Goal: Information Seeking & Learning: Understand process/instructions

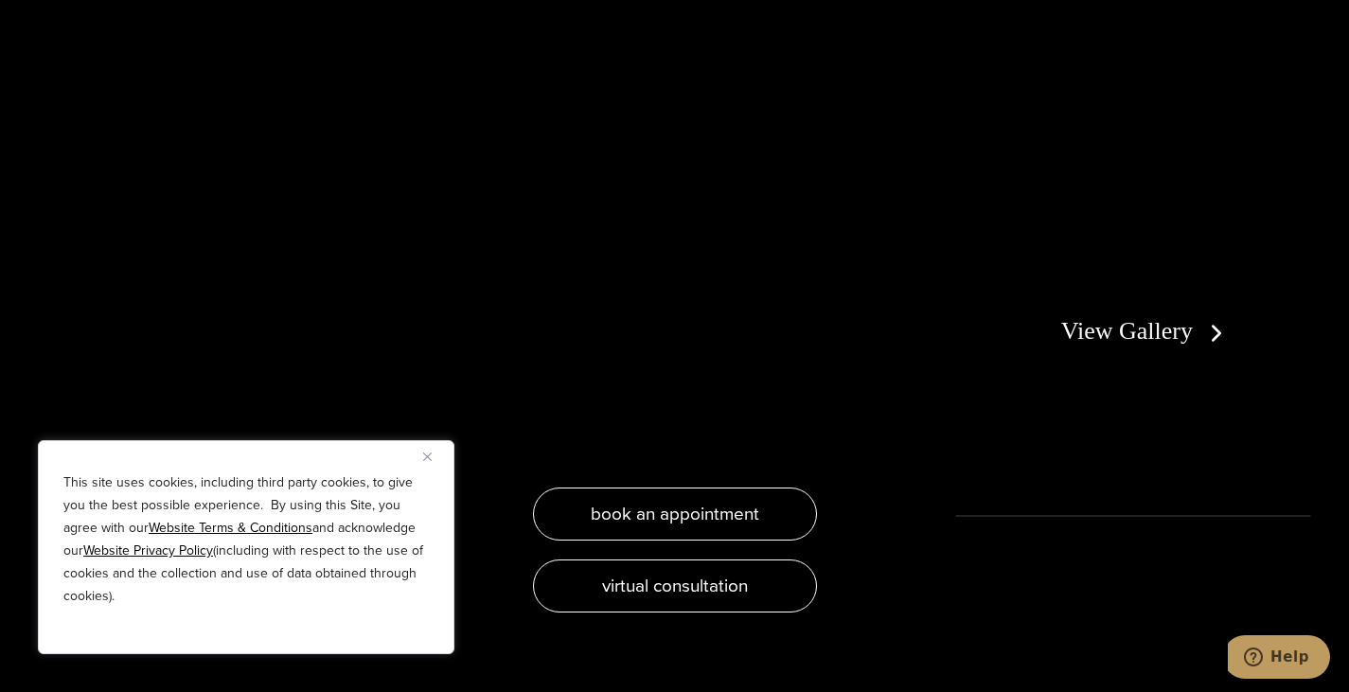
scroll to position [3622, 0]
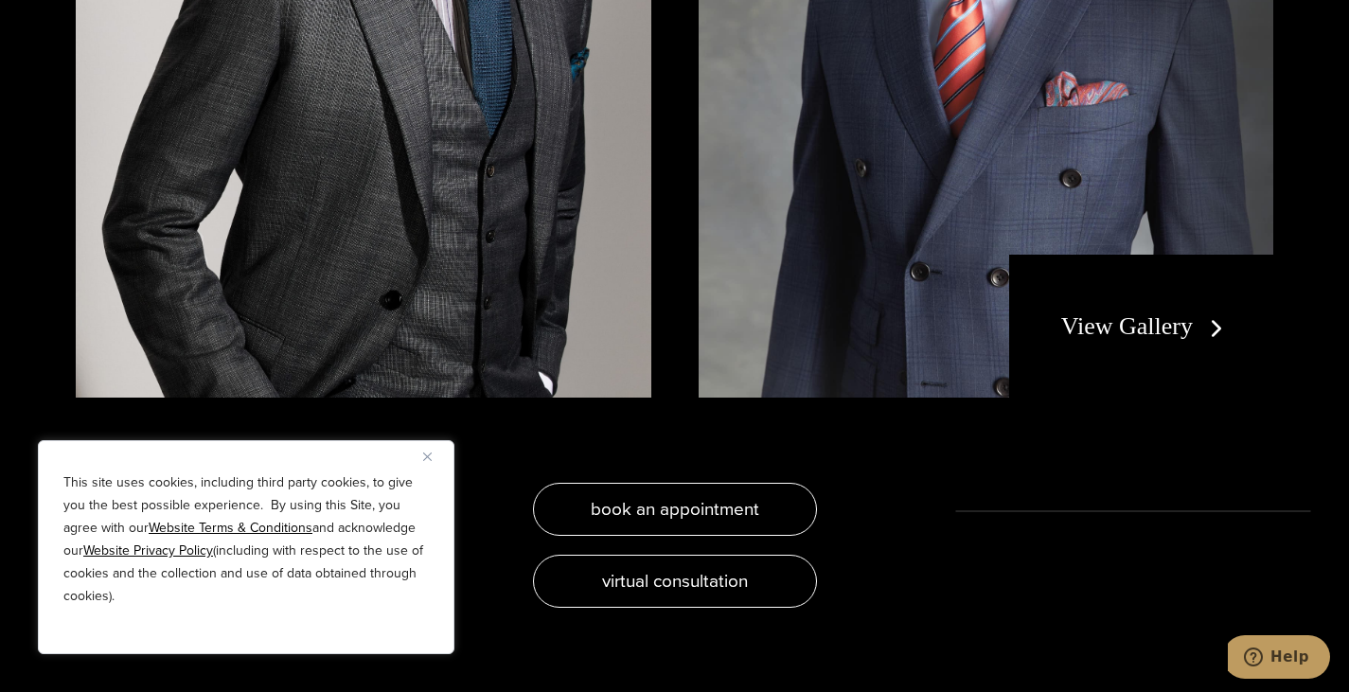
click at [431, 454] on img "Close" at bounding box center [427, 457] width 9 height 9
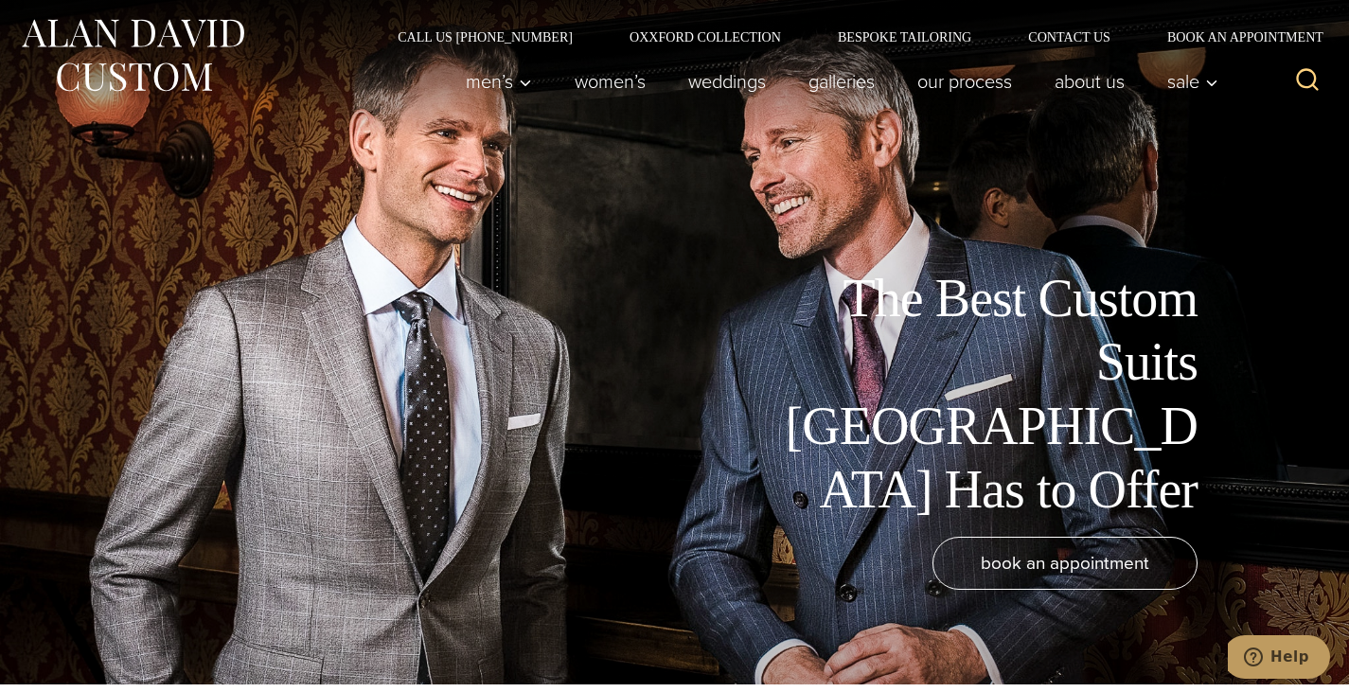
scroll to position [0, 0]
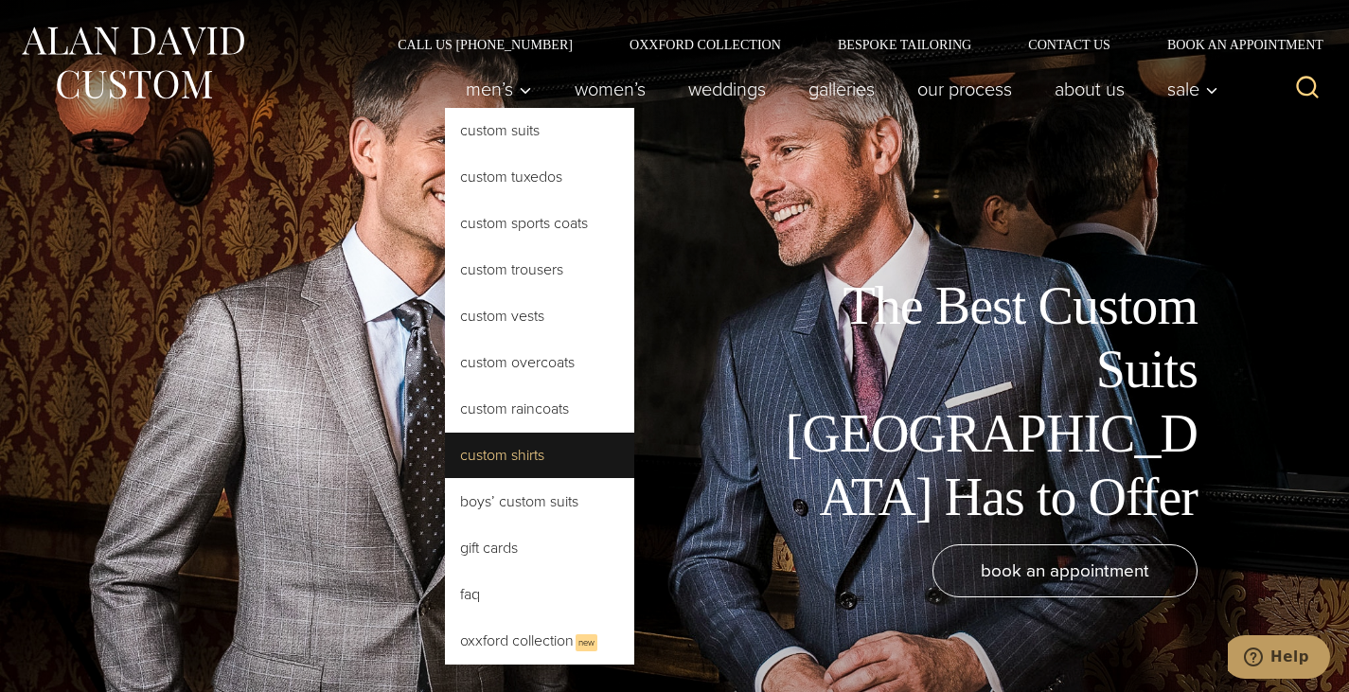
click at [479, 455] on link "Custom Shirts" at bounding box center [539, 455] width 189 height 45
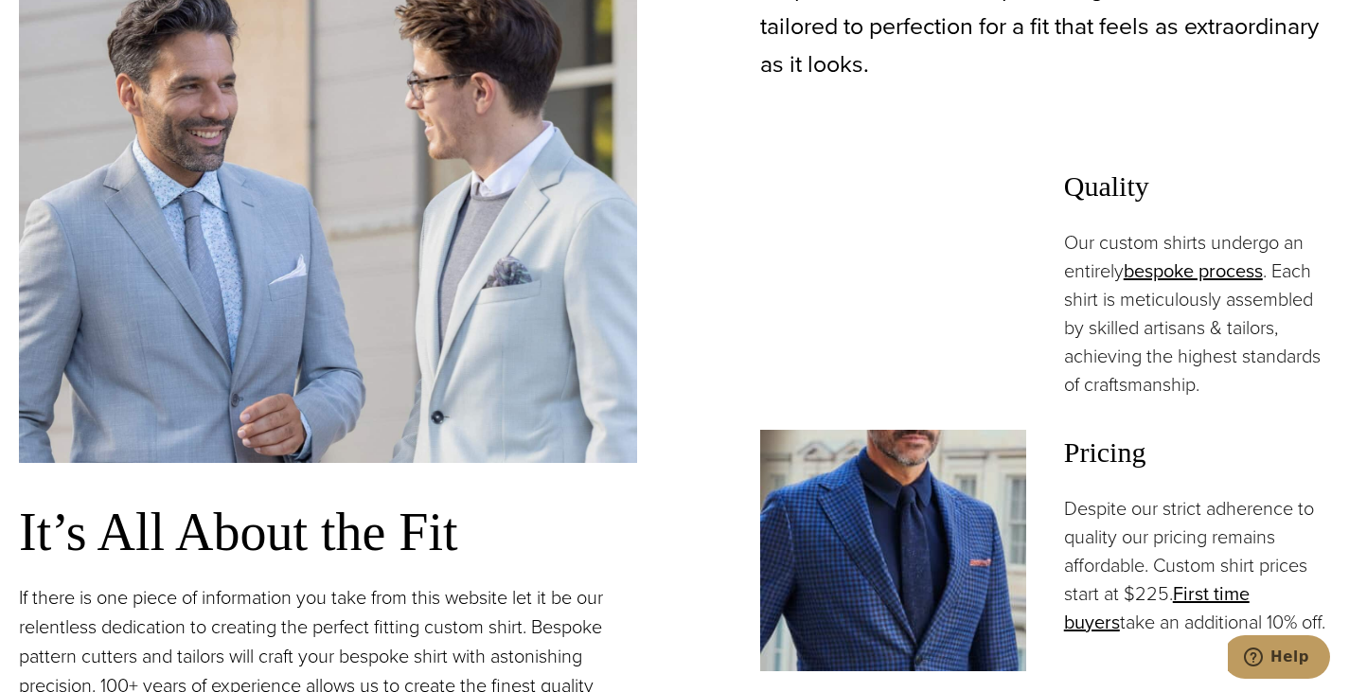
scroll to position [1210, 0]
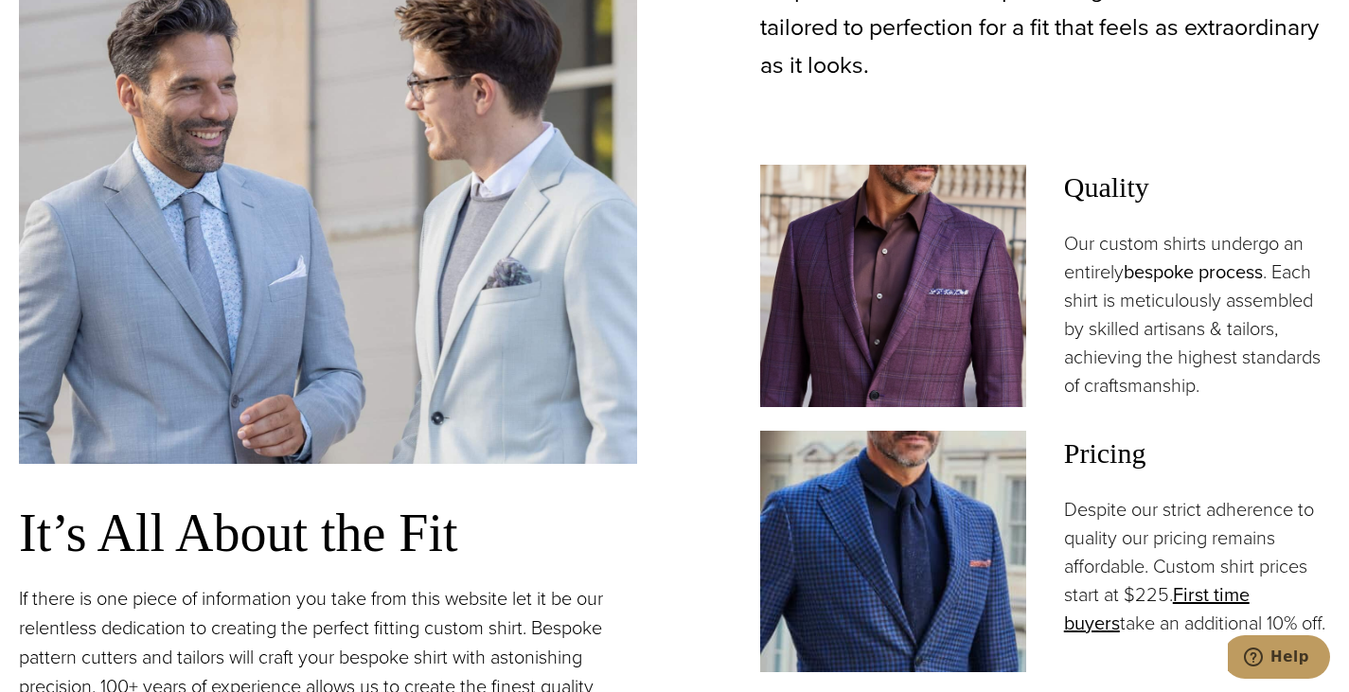
click at [1184, 274] on link "bespoke process" at bounding box center [1193, 272] width 139 height 28
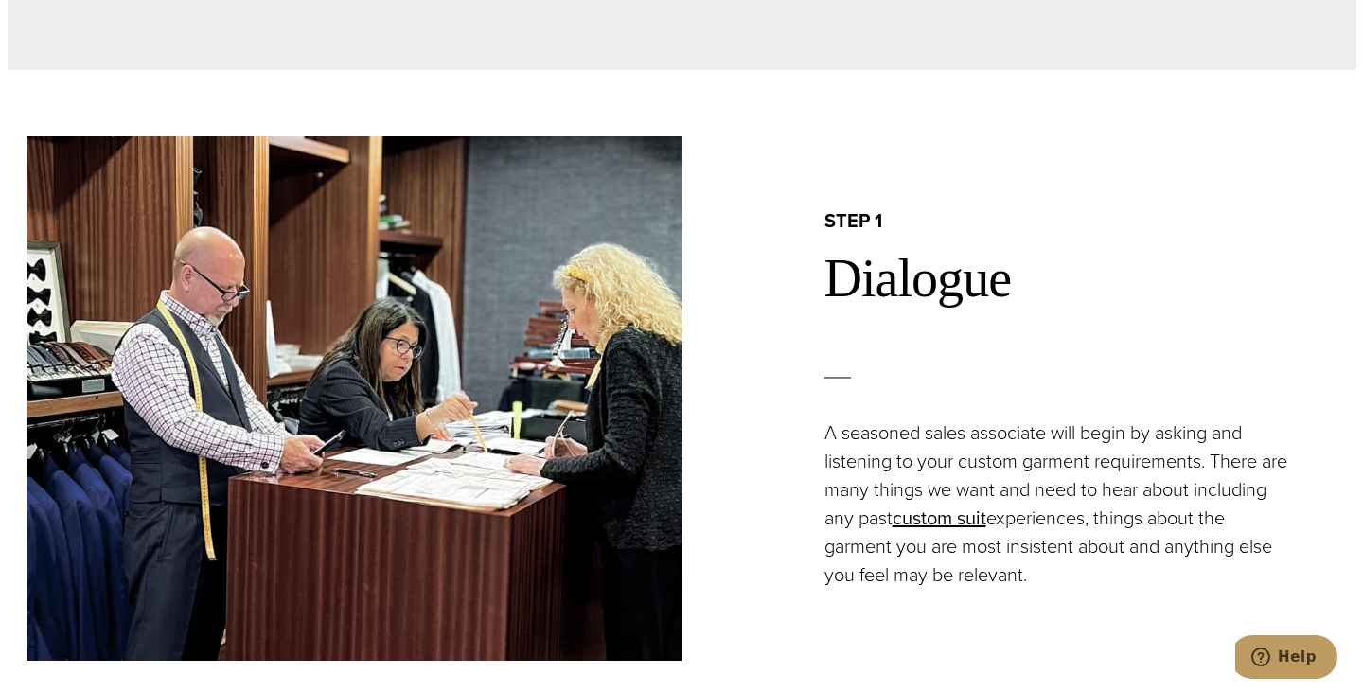
scroll to position [886, 0]
